Goal: Navigation & Orientation: Find specific page/section

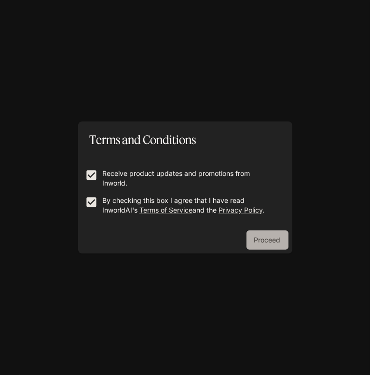
click at [275, 238] on button "Proceed" at bounding box center [268, 240] width 42 height 19
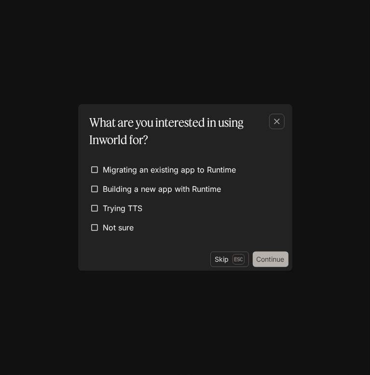
click at [276, 260] on button "Continue" at bounding box center [271, 259] width 36 height 15
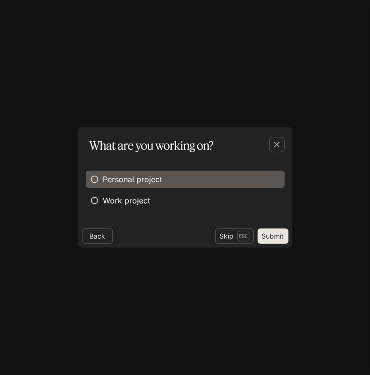
click at [166, 178] on label "Personal project" at bounding box center [185, 179] width 199 height 17
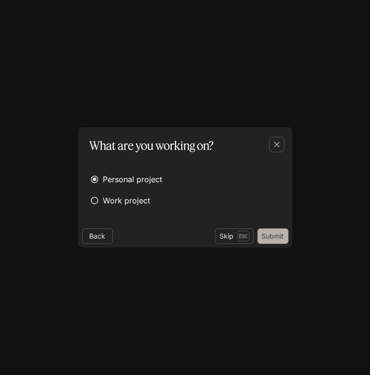
click at [276, 240] on button "Submit" at bounding box center [273, 236] width 31 height 15
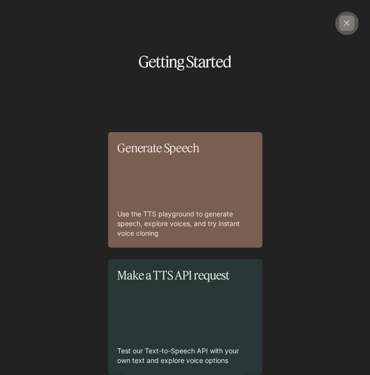
click at [348, 21] on icon "button" at bounding box center [347, 23] width 10 height 10
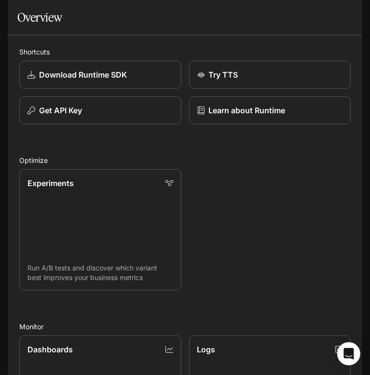
click at [14, 17] on icon "open drawer" at bounding box center [17, 14] width 10 height 10
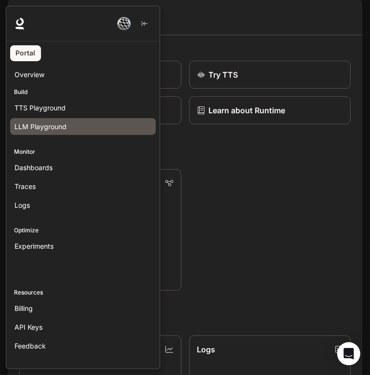
click at [72, 127] on div "LLM Playground" at bounding box center [82, 127] width 137 height 10
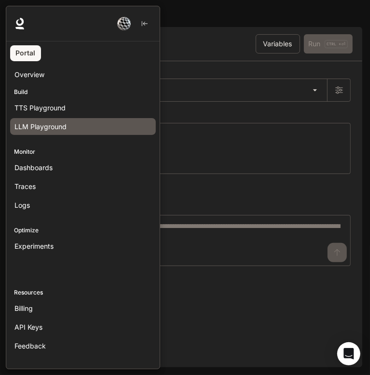
click at [231, 203] on div at bounding box center [191, 188] width 370 height 364
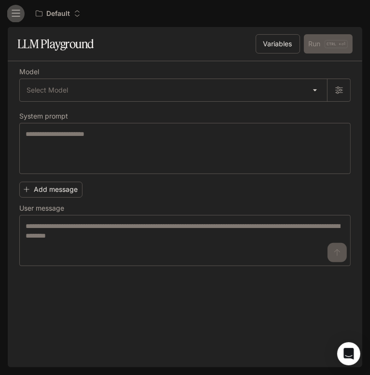
click at [16, 6] on button "open drawer" at bounding box center [15, 13] width 17 height 17
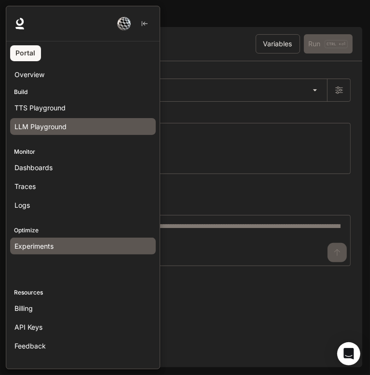
click at [30, 247] on span "Experiments" at bounding box center [33, 246] width 39 height 10
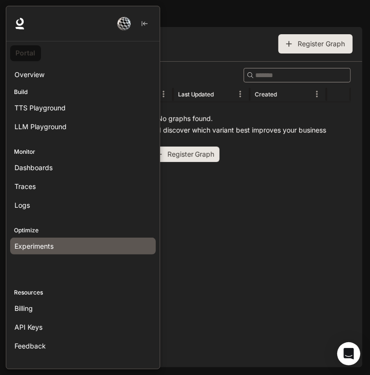
click at [25, 49] on link "Portal" at bounding box center [25, 53] width 31 height 16
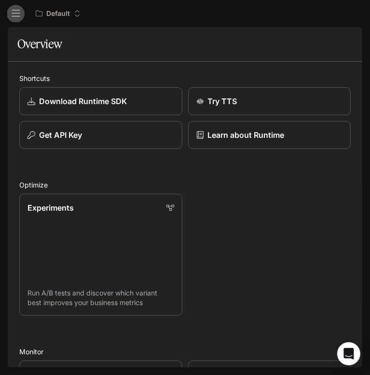
click at [11, 14] on icon "open drawer" at bounding box center [16, 14] width 10 height 10
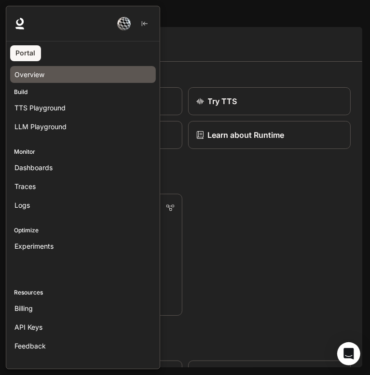
click at [64, 76] on div "Overview" at bounding box center [82, 74] width 137 height 10
click at [17, 28] on icon at bounding box center [19, 28] width 9 height 2
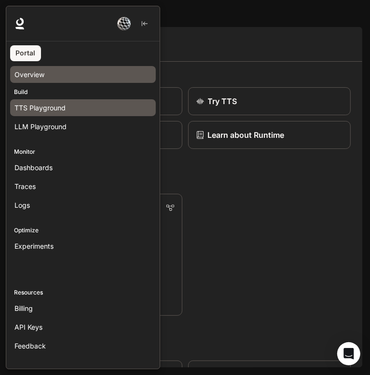
click at [37, 110] on span "TTS Playground" at bounding box center [39, 108] width 51 height 10
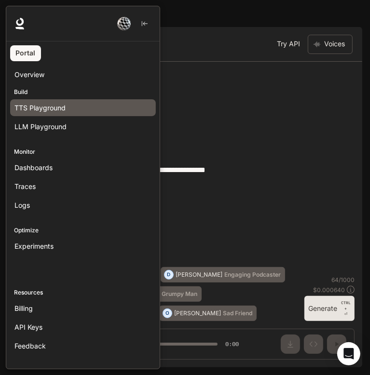
click at [247, 141] on div at bounding box center [191, 188] width 370 height 364
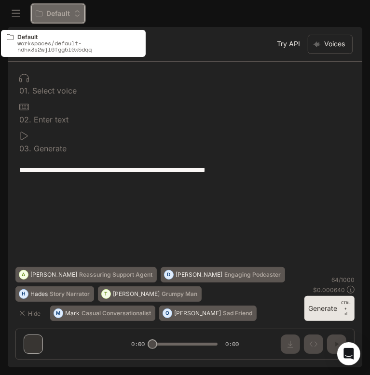
click at [61, 16] on p "Default" at bounding box center [58, 14] width 24 height 8
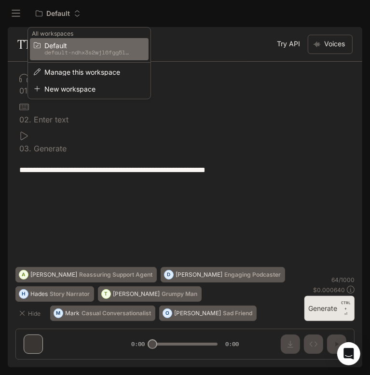
click at [11, 13] on div "Open workspace menu" at bounding box center [185, 187] width 370 height 375
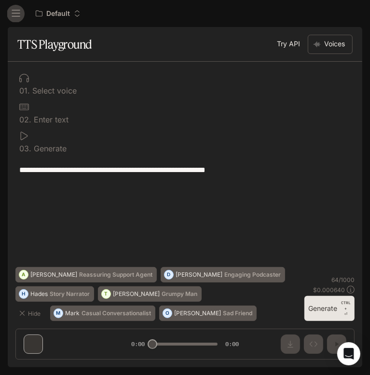
click at [11, 13] on icon "open drawer" at bounding box center [16, 14] width 10 height 10
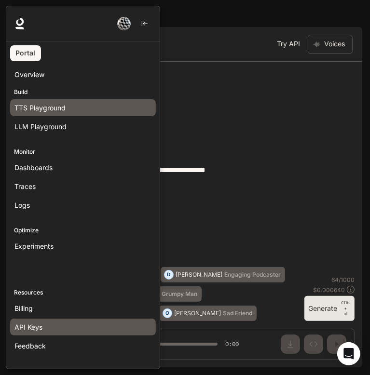
click at [77, 319] on link "API Keys" at bounding box center [83, 327] width 146 height 17
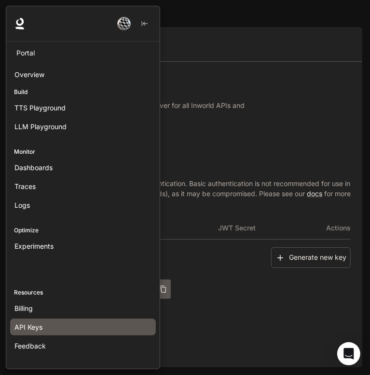
click at [244, 188] on div at bounding box center [191, 188] width 370 height 364
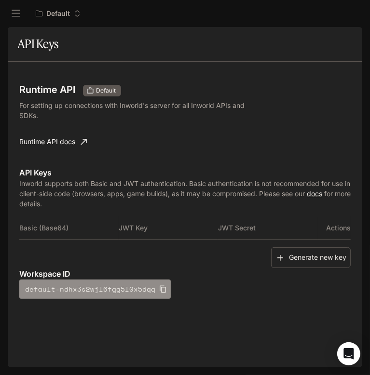
click at [125, 281] on button "default-ndhx3s2wjl6fgg5l0x5dqq" at bounding box center [94, 289] width 151 height 19
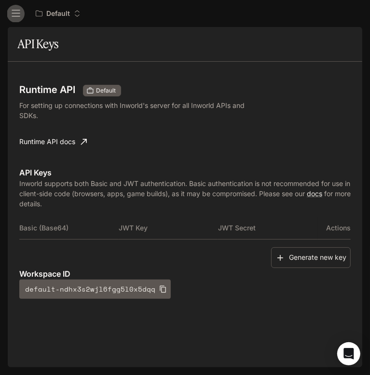
click at [10, 13] on button "open drawer" at bounding box center [15, 13] width 17 height 17
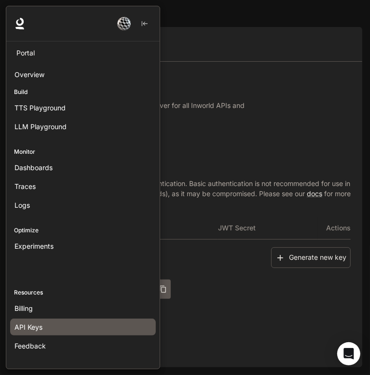
click at [193, 87] on div at bounding box center [191, 188] width 370 height 364
